Goal: Find specific page/section: Find specific page/section

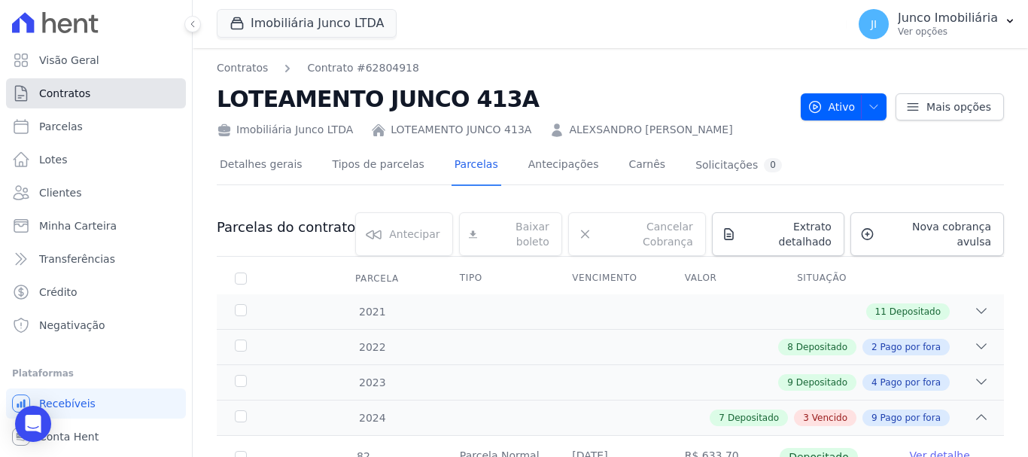
click at [72, 93] on span "Contratos" at bounding box center [64, 93] width 51 height 15
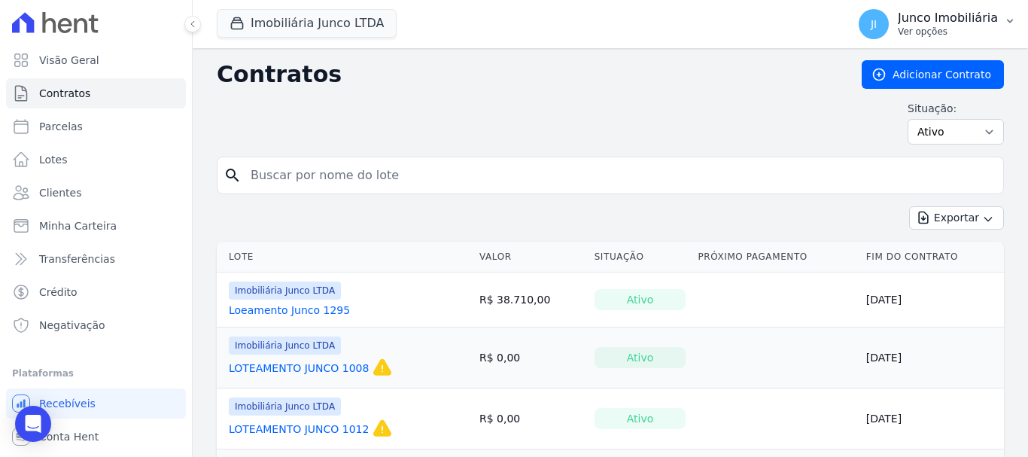
click at [932, 36] on p "Ver opções" at bounding box center [948, 32] width 100 height 12
click at [932, 35] on p "Ver opções" at bounding box center [948, 32] width 100 height 12
click at [933, 28] on p "Ver opções" at bounding box center [948, 32] width 100 height 12
click at [933, 35] on p "Ver opções" at bounding box center [948, 32] width 100 height 12
click at [664, 101] on div "Situação: Ativo Todos Pausado Distratado Rascunho Expirado Encerrado" at bounding box center [610, 123] width 787 height 44
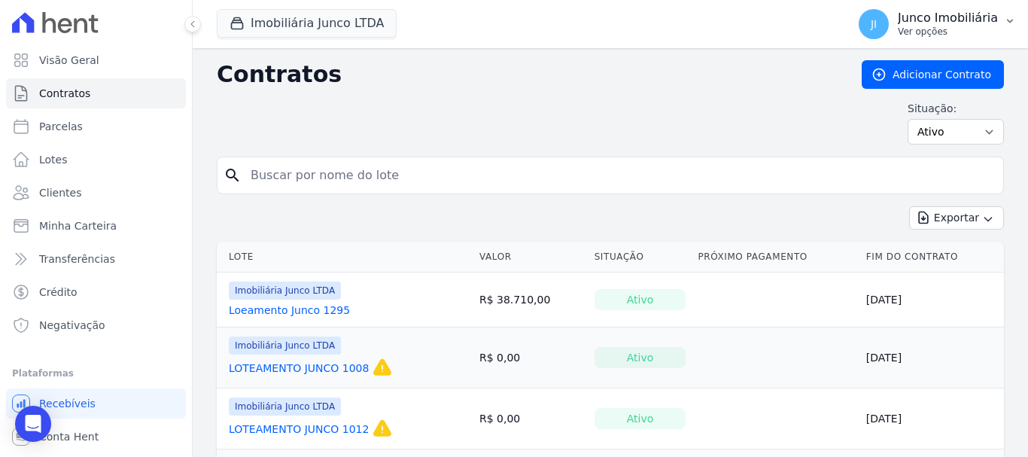
click at [939, 29] on p "Ver opções" at bounding box center [948, 32] width 100 height 12
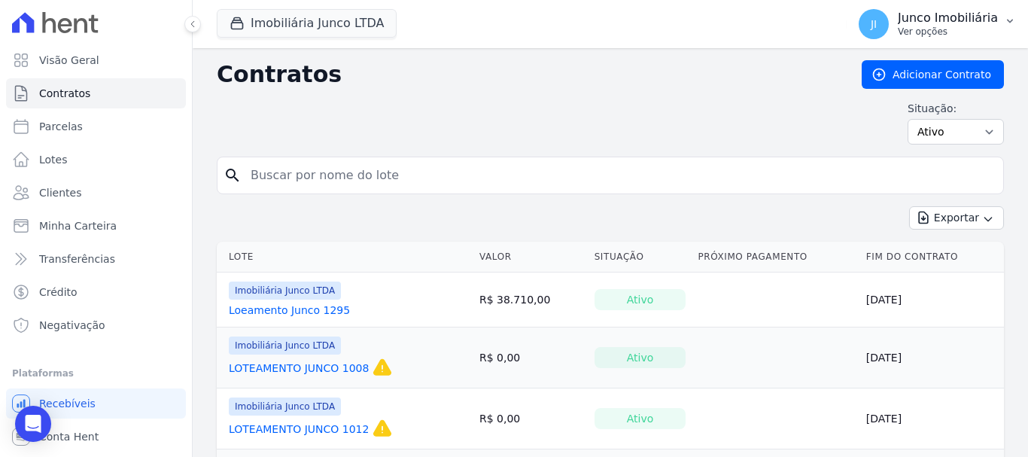
click at [939, 29] on p "Ver opções" at bounding box center [948, 32] width 100 height 12
